Goal: Task Accomplishment & Management: Complete application form

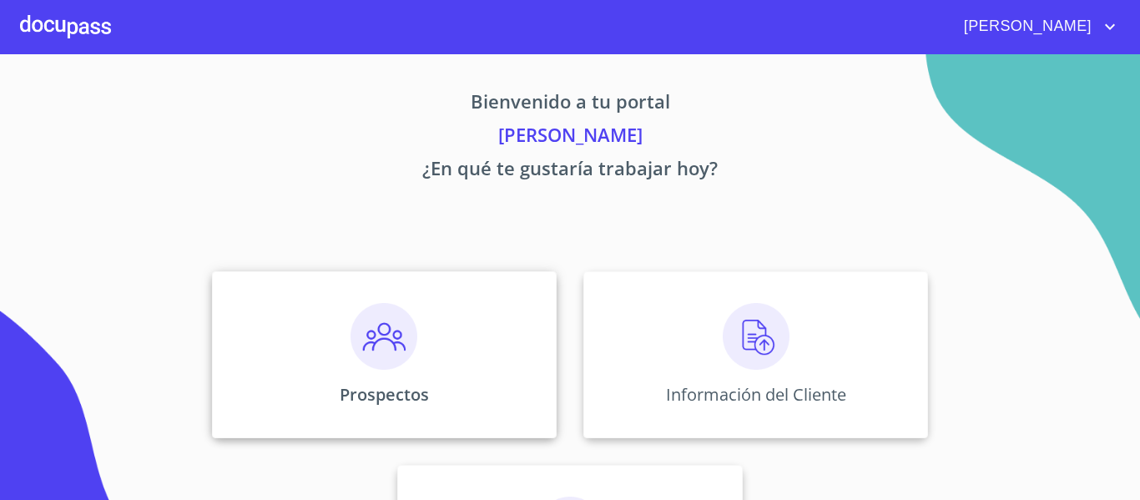
click at [376, 335] on img at bounding box center [384, 336] width 67 height 67
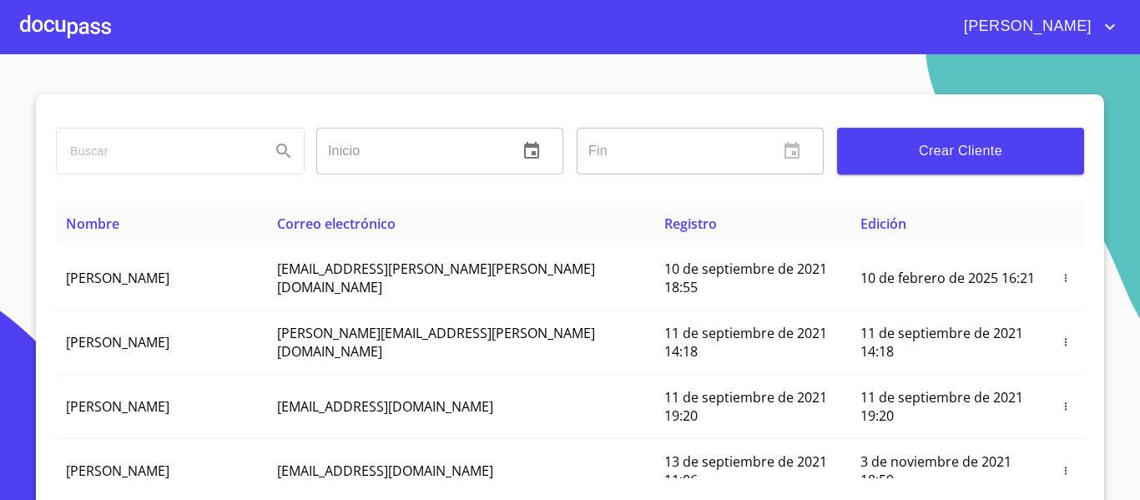
click at [158, 140] on input "search" at bounding box center [157, 151] width 200 height 45
type input "[PERSON_NAME]"
click at [278, 169] on button "Search" at bounding box center [284, 151] width 40 height 40
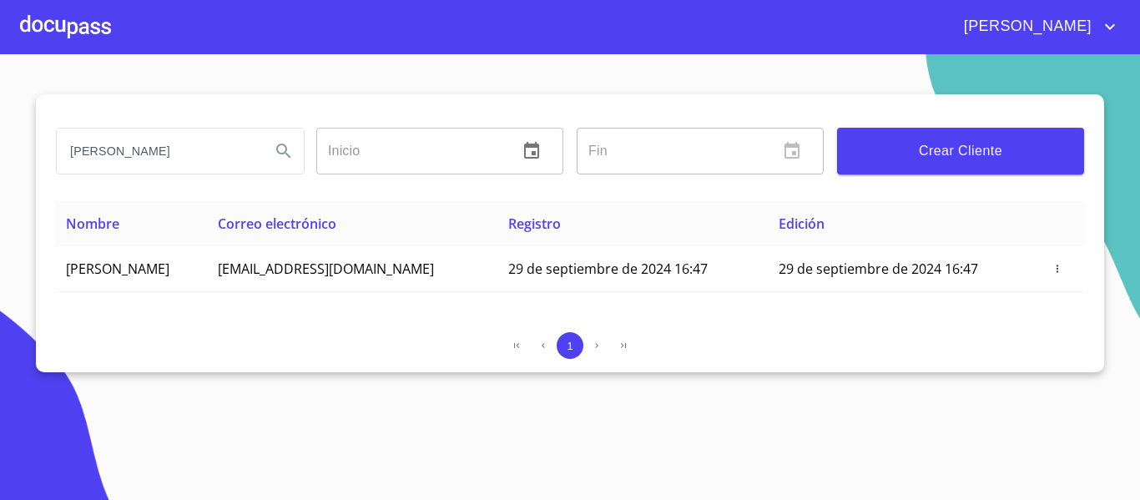
click at [92, 155] on input "[PERSON_NAME]" at bounding box center [157, 151] width 200 height 45
drag, startPoint x: 73, startPoint y: 16, endPoint x: 78, endPoint y: 28, distance: 12.7
click at [78, 28] on div at bounding box center [65, 26] width 91 height 53
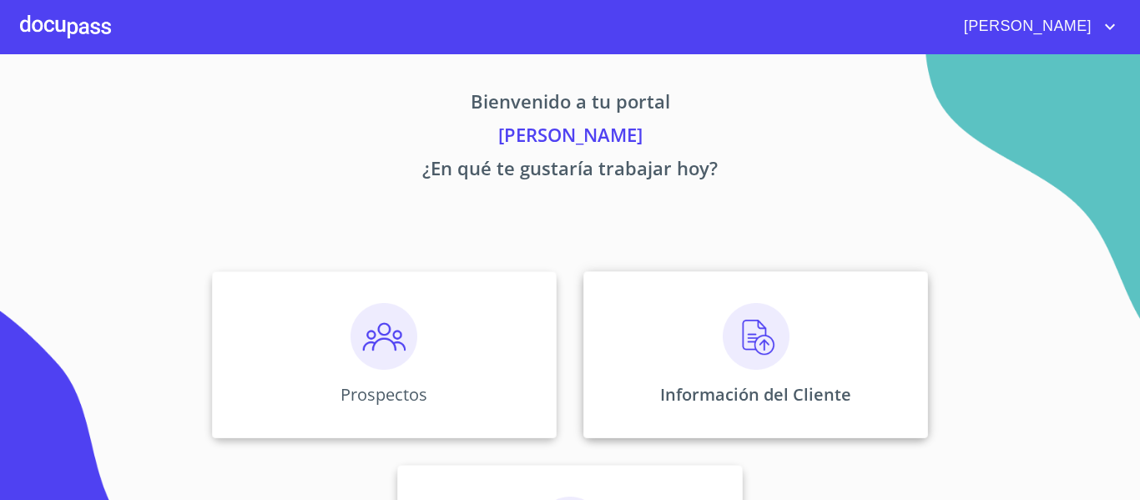
click at [722, 331] on div "Información del Cliente" at bounding box center [755, 354] width 345 height 167
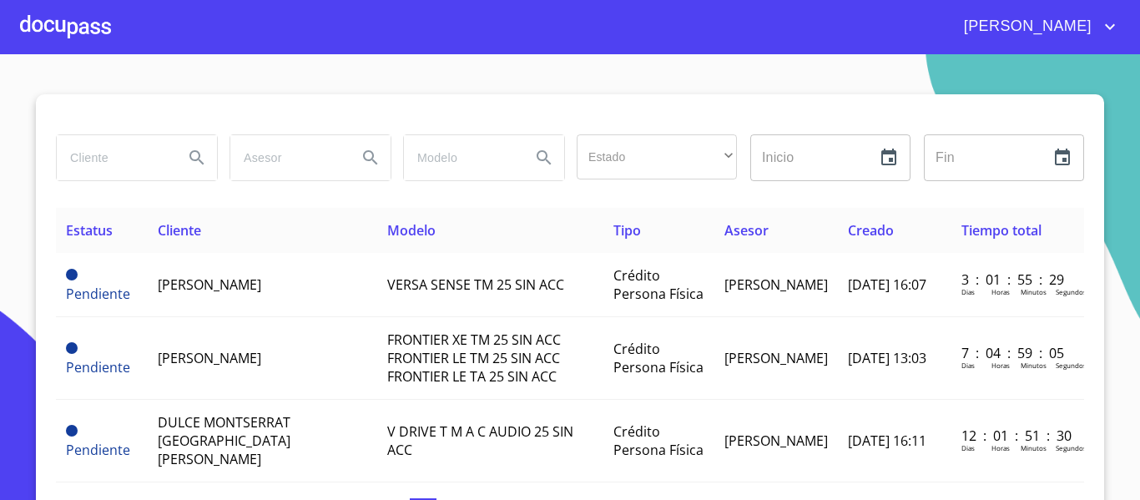
click at [126, 162] on input "search" at bounding box center [114, 157] width 114 height 45
paste input "[PERSON_NAME]"
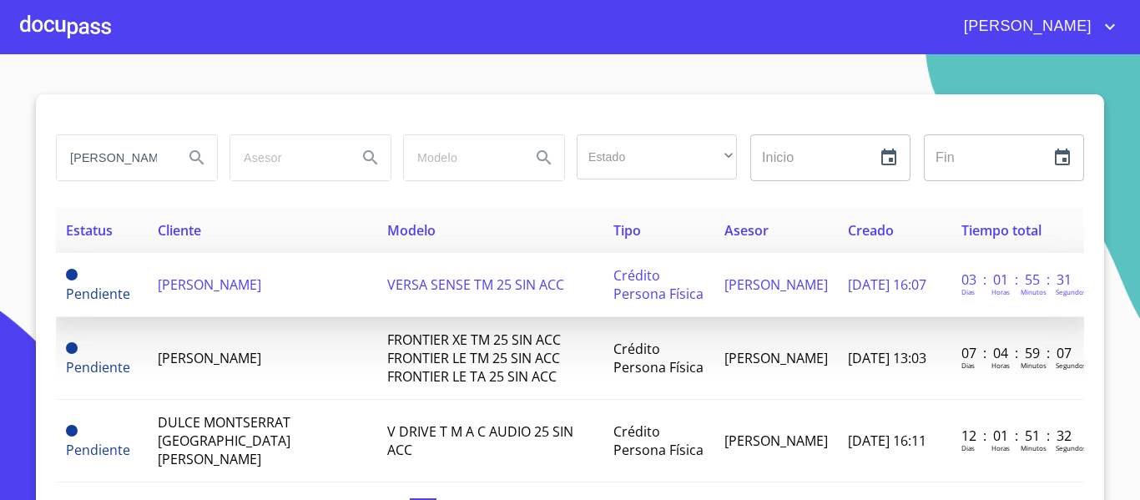
scroll to position [0, 53]
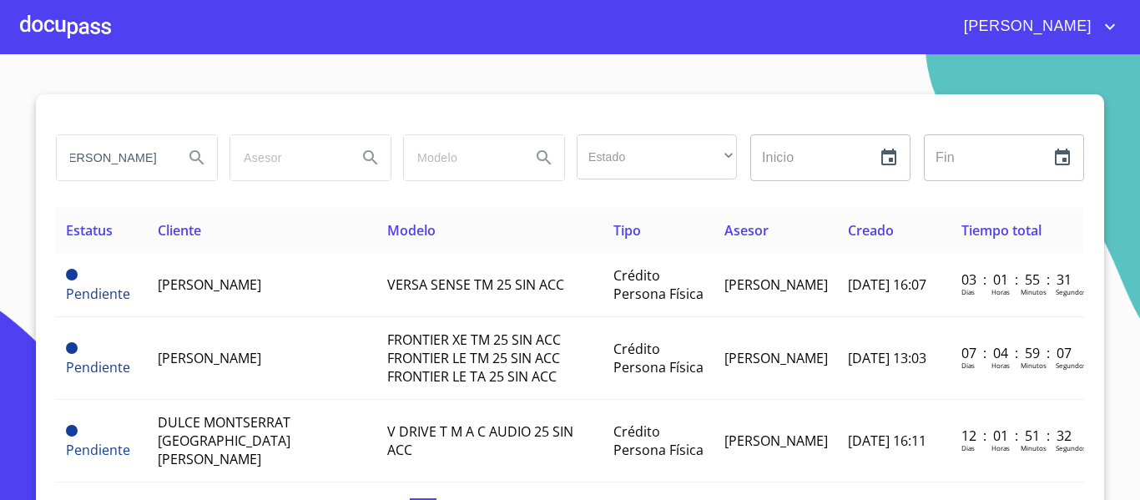
type input "[PERSON_NAME]"
click at [187, 153] on icon "Search" at bounding box center [197, 158] width 20 height 20
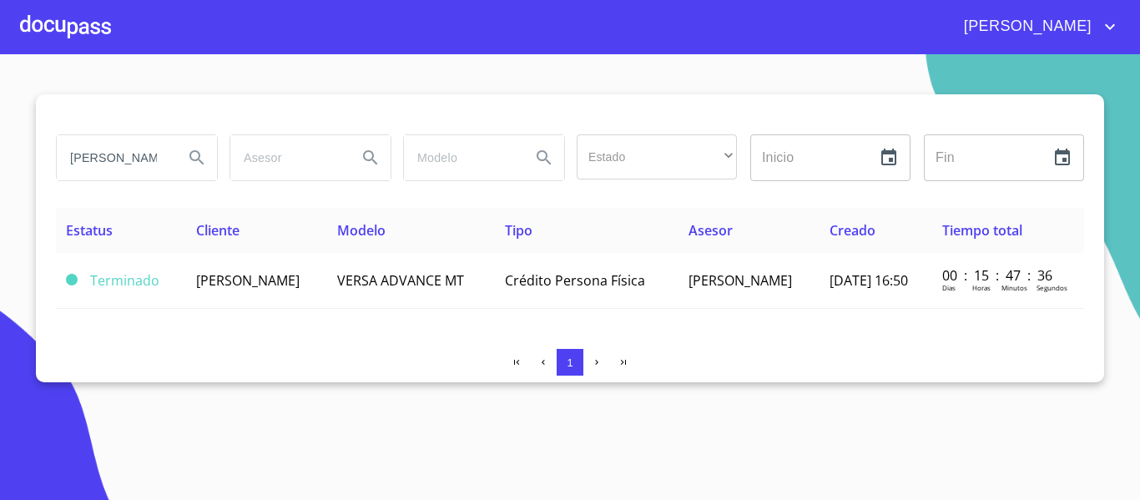
scroll to position [0, 0]
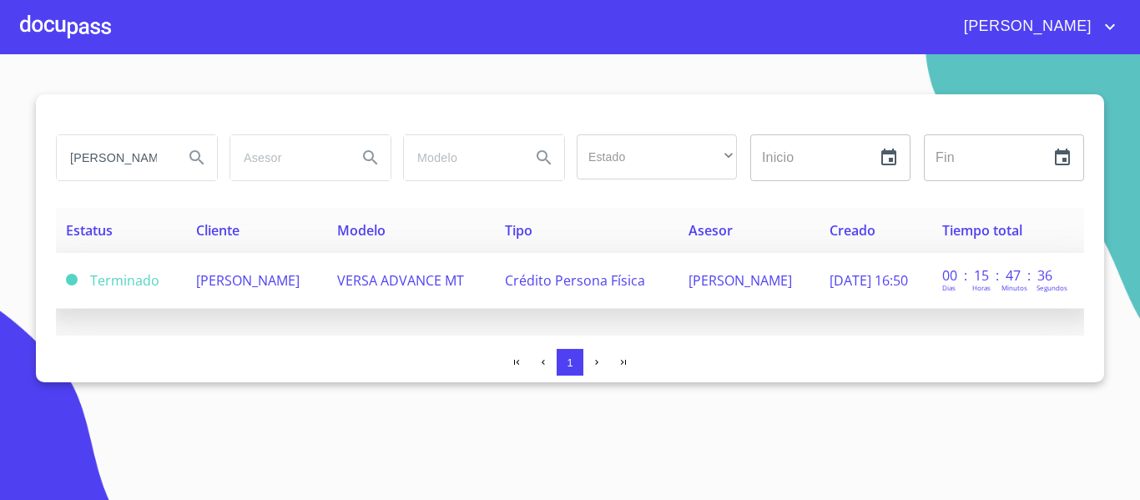
click at [392, 278] on span "VERSA ADVANCE MT" at bounding box center [400, 280] width 127 height 18
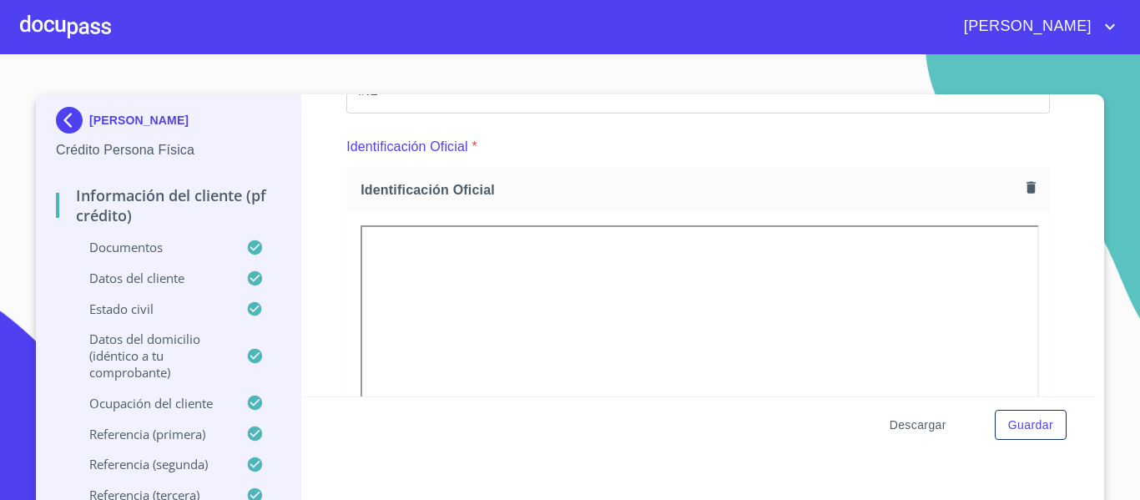
click at [909, 429] on span "Descargar" at bounding box center [918, 425] width 57 height 21
